Goal: Task Accomplishment & Management: Manage account settings

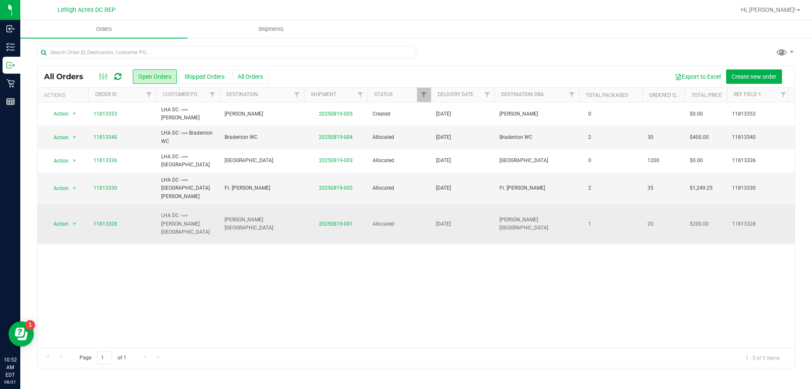
click at [359, 210] on td "20250819-001" at bounding box center [335, 223] width 63 height 39
click at [346, 221] on link "20250819-001" at bounding box center [336, 224] width 34 height 6
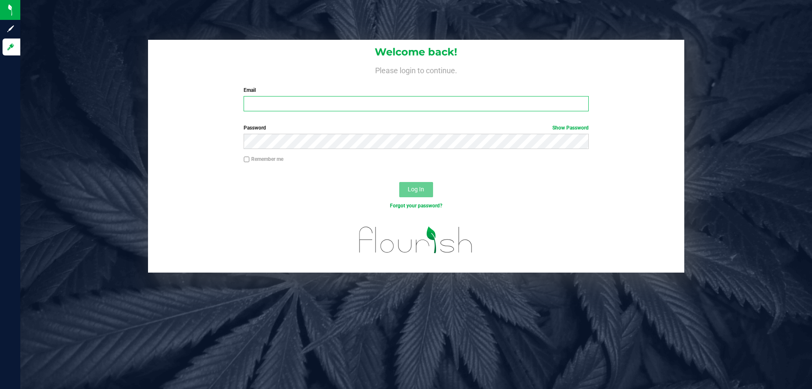
drag, startPoint x: 281, startPoint y: 111, endPoint x: 293, endPoint y: 108, distance: 12.5
click at [282, 111] on input "Email" at bounding box center [416, 103] width 345 height 15
type input "[EMAIL_ADDRESS][DOMAIN_NAME]"
click at [399, 182] on button "Log In" at bounding box center [416, 189] width 34 height 15
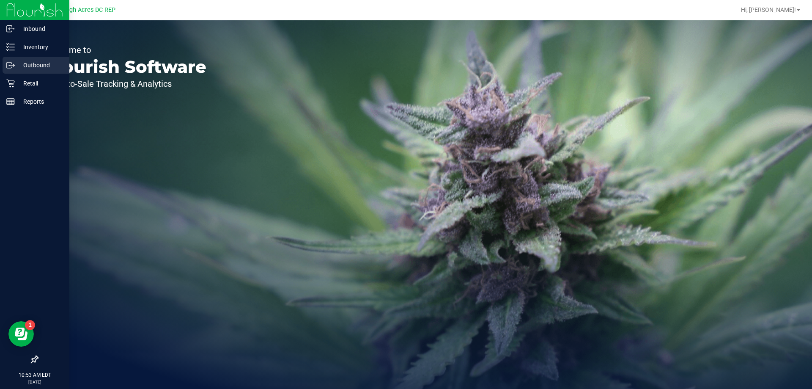
click at [37, 62] on p "Outbound" at bounding box center [40, 65] width 51 height 10
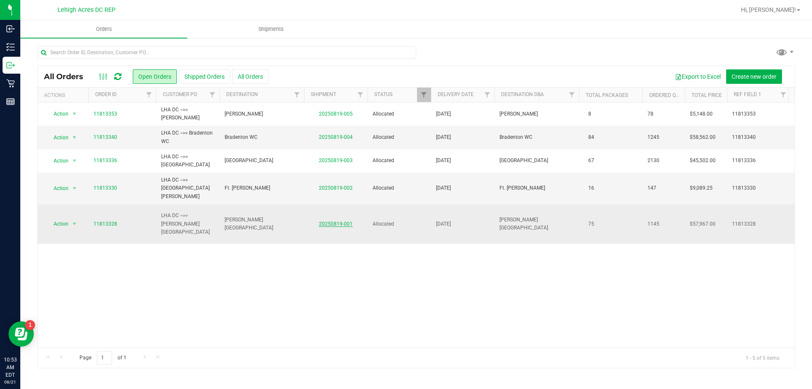
click at [345, 221] on link "20250819-001" at bounding box center [336, 224] width 34 height 6
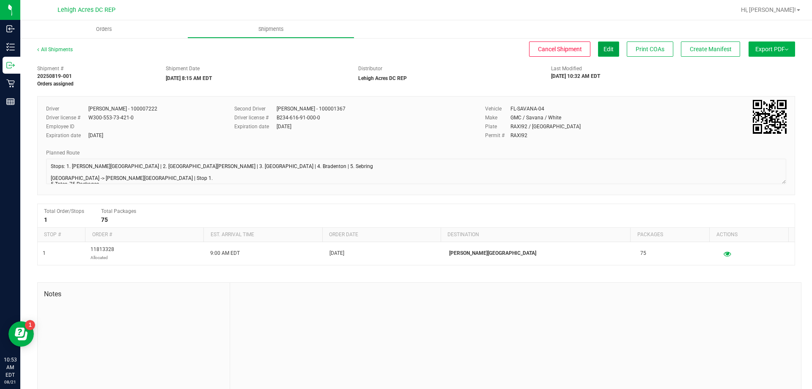
click at [604, 49] on span "Edit" at bounding box center [609, 49] width 10 height 7
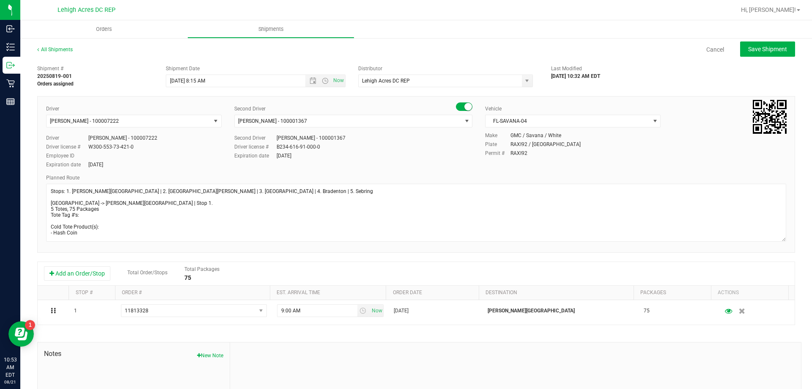
drag, startPoint x: 777, startPoint y: 205, endPoint x: 784, endPoint y: 238, distance: 33.8
click at [784, 238] on div "Driver [PERSON_NAME] - 100007222 Select Driver [PERSON_NAME] - 100006559 [PERSO…" at bounding box center [416, 174] width 758 height 157
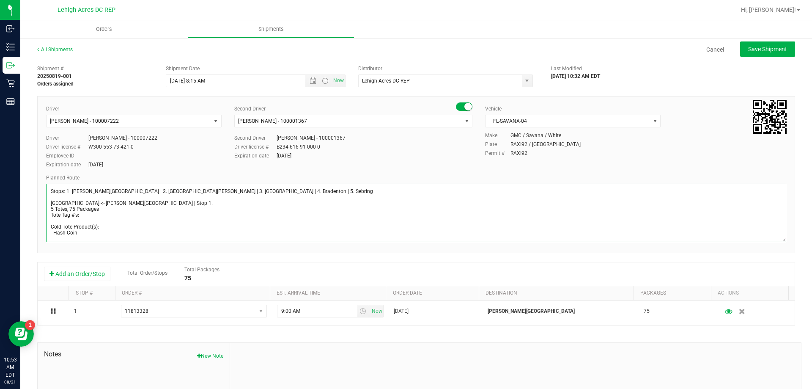
drag, startPoint x: 197, startPoint y: 197, endPoint x: 198, endPoint y: 210, distance: 13.1
click at [197, 205] on textarea at bounding box center [416, 213] width 740 height 58
click at [198, 214] on textarea at bounding box center [416, 213] width 740 height 58
type textarea "Stops: 1. [PERSON_NAME][GEOGRAPHIC_DATA] | 2. [GEOGRAPHIC_DATA][PERSON_NAME] | …"
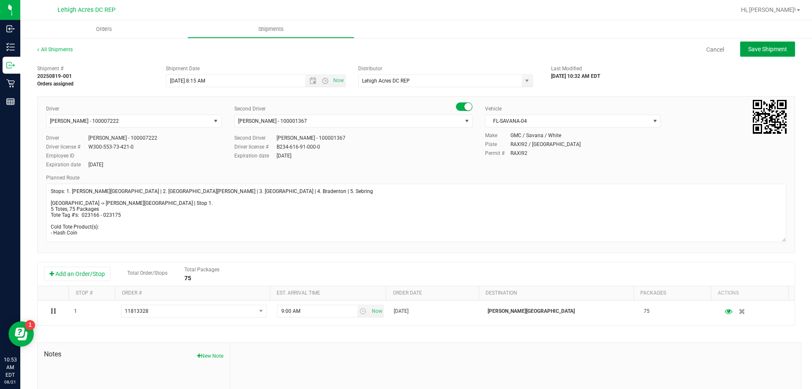
click at [752, 55] on button "Save Shipment" at bounding box center [767, 48] width 55 height 15
type input "[DATE] 12:15 PM"
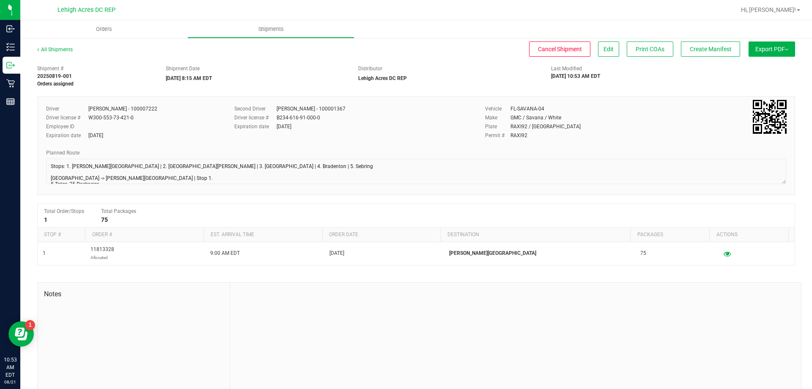
click at [752, 42] on button "Export PDF" at bounding box center [772, 48] width 47 height 15
click at [755, 70] on span "Manifest by Package ID" at bounding box center [760, 68] width 54 height 6
click at [275, 33] on span "Shipments" at bounding box center [288, 29] width 48 height 8
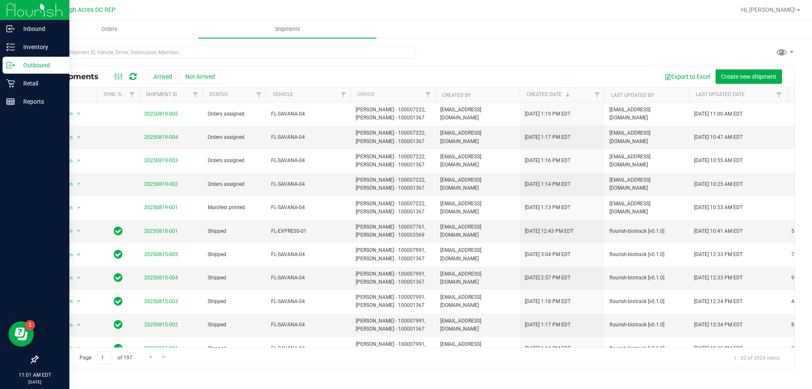
click at [27, 62] on p "Outbound" at bounding box center [40, 65] width 51 height 10
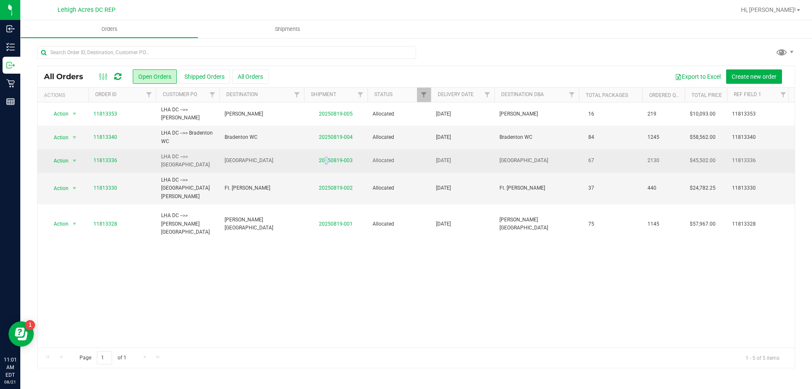
drag, startPoint x: 327, startPoint y: 164, endPoint x: 333, endPoint y: 153, distance: 12.5
click at [328, 162] on td "20250819-003" at bounding box center [335, 160] width 63 height 23
click at [333, 153] on td "20250819-003" at bounding box center [335, 160] width 63 height 23
click at [333, 160] on link "20250819-003" at bounding box center [336, 160] width 34 height 6
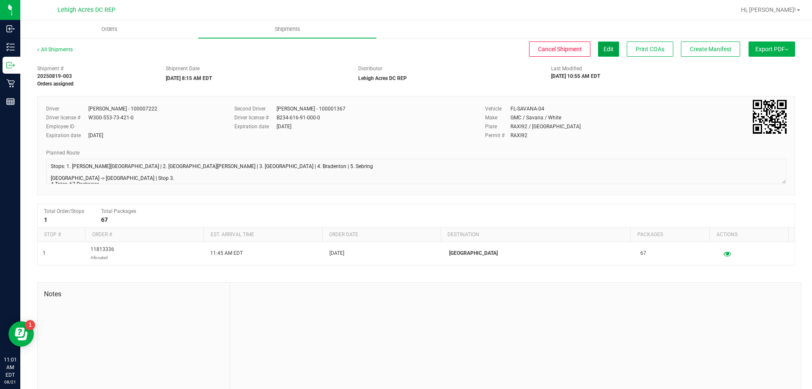
click at [605, 44] on button "Edit" at bounding box center [608, 48] width 21 height 15
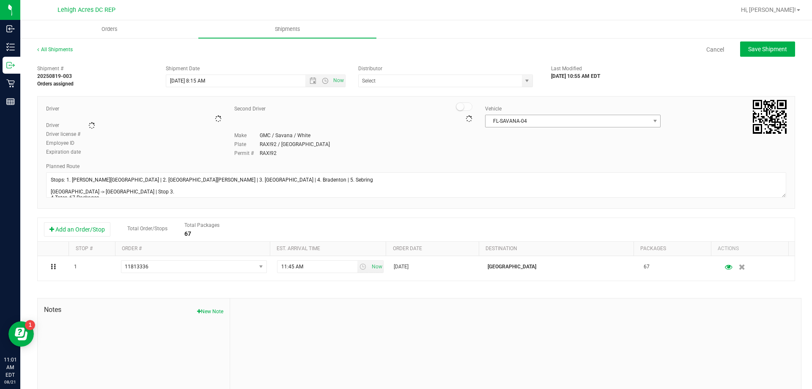
type input "Lehigh Acres DC REP"
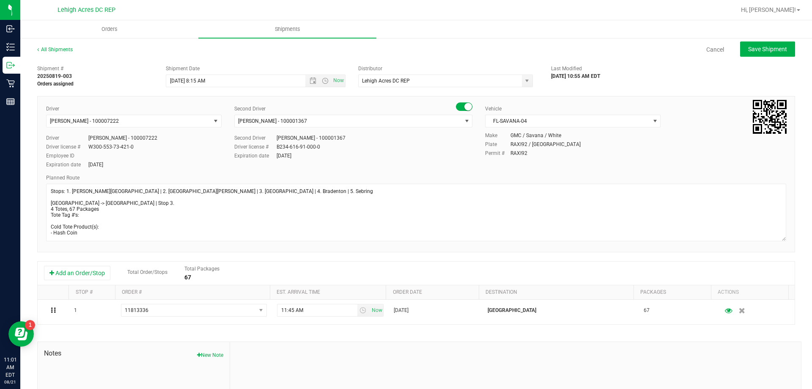
drag, startPoint x: 775, startPoint y: 205, endPoint x: 783, endPoint y: 248, distance: 44.1
click at [783, 248] on div "Driver [PERSON_NAME] - 100007222 Select Driver [PERSON_NAME] - 100006559 [PERSO…" at bounding box center [416, 174] width 758 height 156
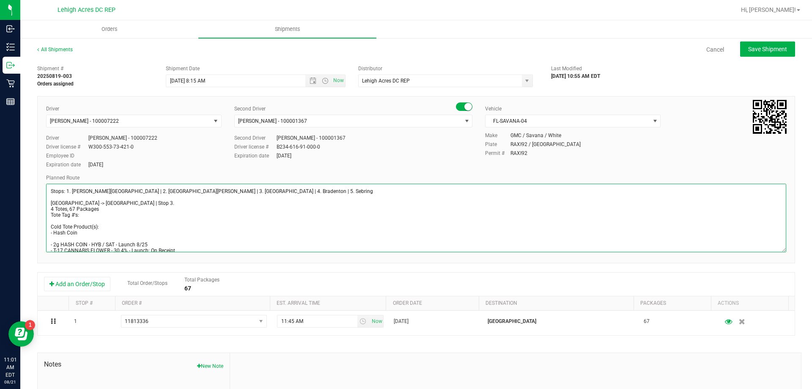
drag, startPoint x: 181, startPoint y: 212, endPoint x: 180, endPoint y: 216, distance: 4.6
click at [180, 216] on textarea at bounding box center [416, 218] width 740 height 69
click at [181, 216] on textarea at bounding box center [416, 218] width 740 height 69
click at [181, 214] on textarea at bounding box center [416, 218] width 740 height 69
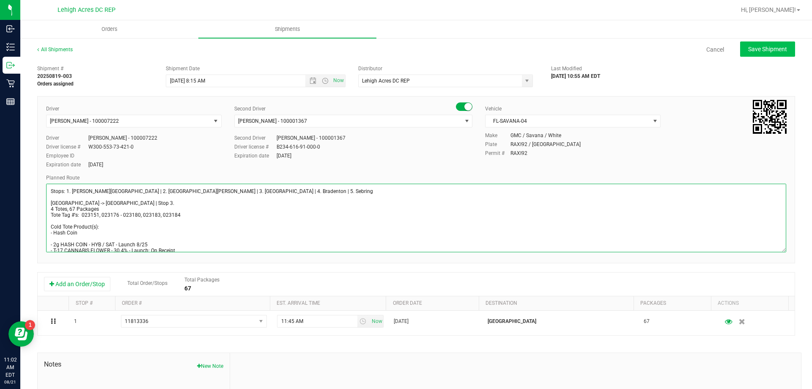
type textarea "Stops: 1. [PERSON_NAME][GEOGRAPHIC_DATA] | 2. [GEOGRAPHIC_DATA][PERSON_NAME] | …"
click at [772, 44] on button "Save Shipment" at bounding box center [767, 48] width 55 height 15
type input "[DATE] 12:15 PM"
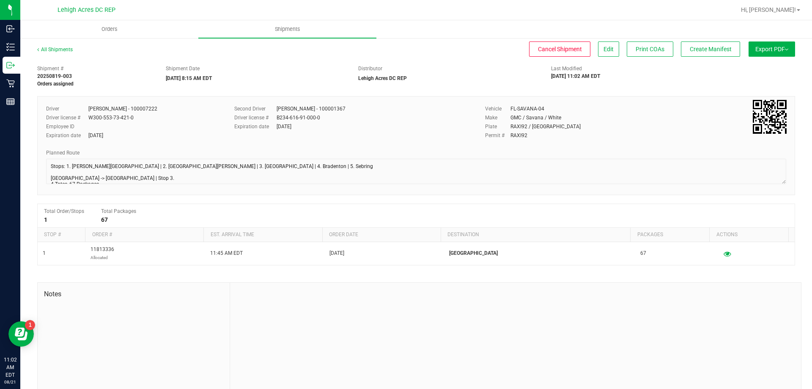
drag, startPoint x: 773, startPoint y: 36, endPoint x: 774, endPoint y: 45, distance: 9.4
click at [773, 35] on ul "Orders Shipments" at bounding box center [426, 29] width 812 height 18
click at [774, 51] on button "Export PDF" at bounding box center [772, 48] width 47 height 15
click at [758, 68] on span "Manifest by Package ID" at bounding box center [760, 68] width 54 height 6
click at [734, 66] on span "Manifest by Package ID" at bounding box center [760, 68] width 54 height 6
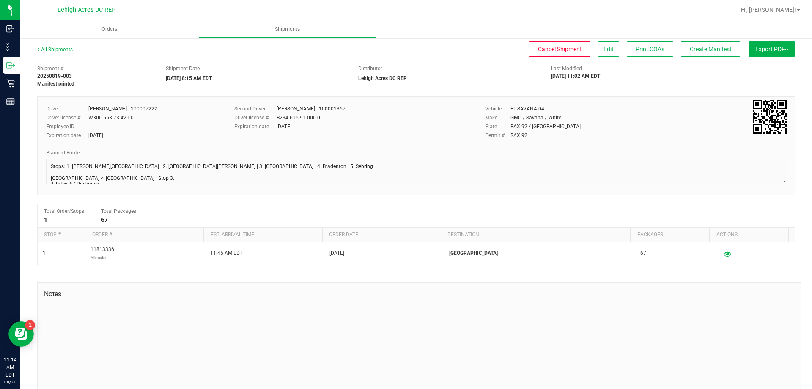
click at [570, 324] on div at bounding box center [515, 339] width 571 height 113
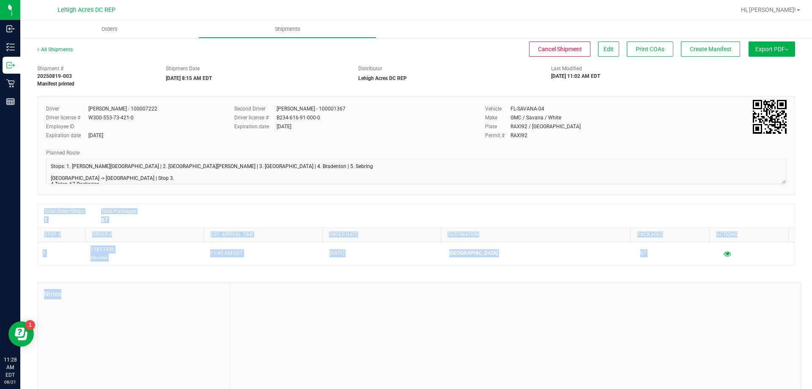
click at [344, 179] on div "Shipment # 20250819-003 Manifest printed Shipment Date [DATE] 8:15 AM EDT Distr…" at bounding box center [416, 228] width 758 height 335
